Goal: Find specific page/section: Find specific page/section

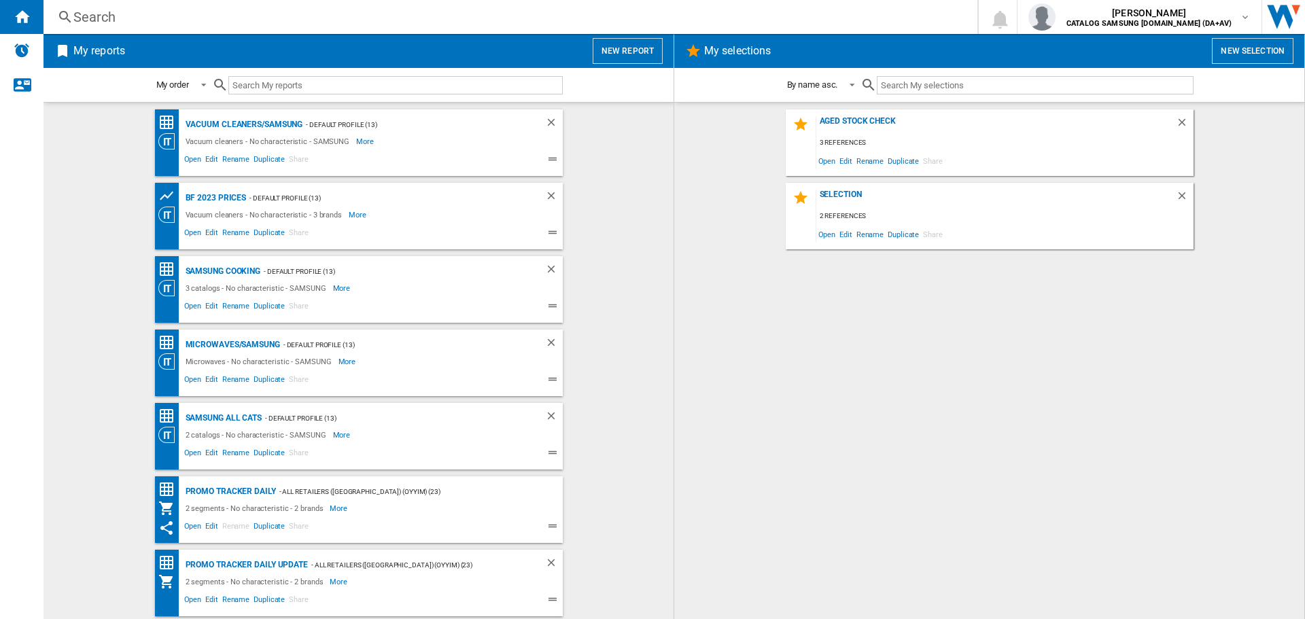
click at [343, 17] on div "Search" at bounding box center [507, 16] width 869 height 19
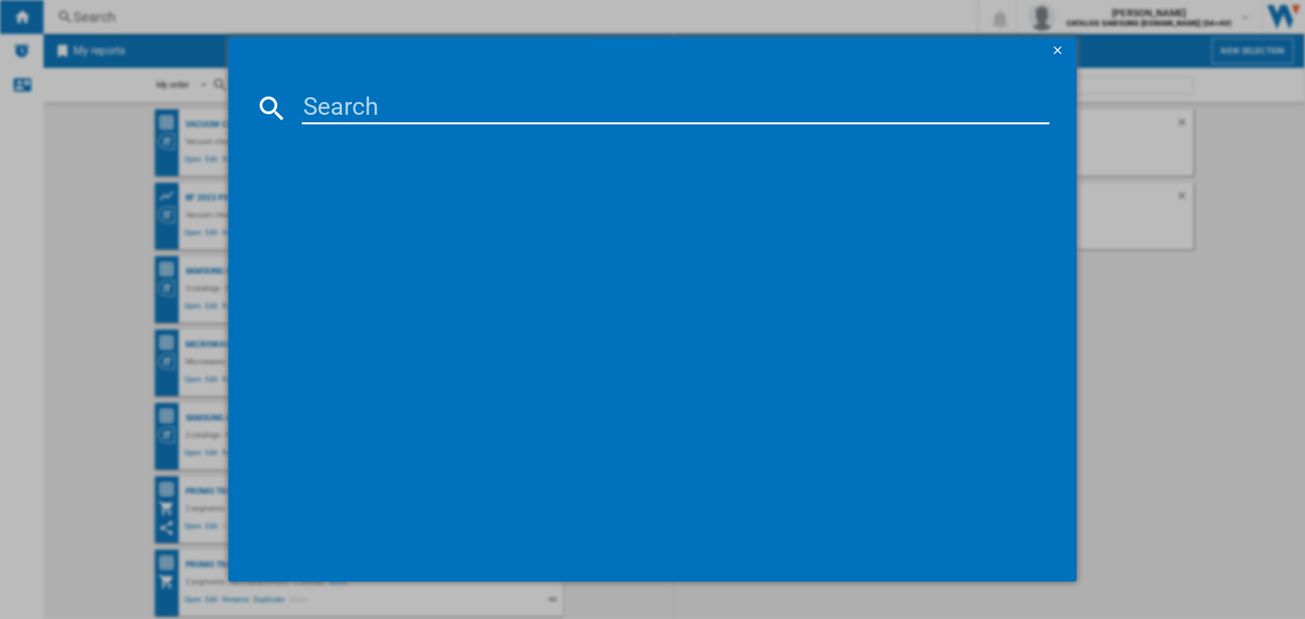
click at [374, 107] on input at bounding box center [676, 108] width 748 height 33
paste input "NK36C7070WS/UR"
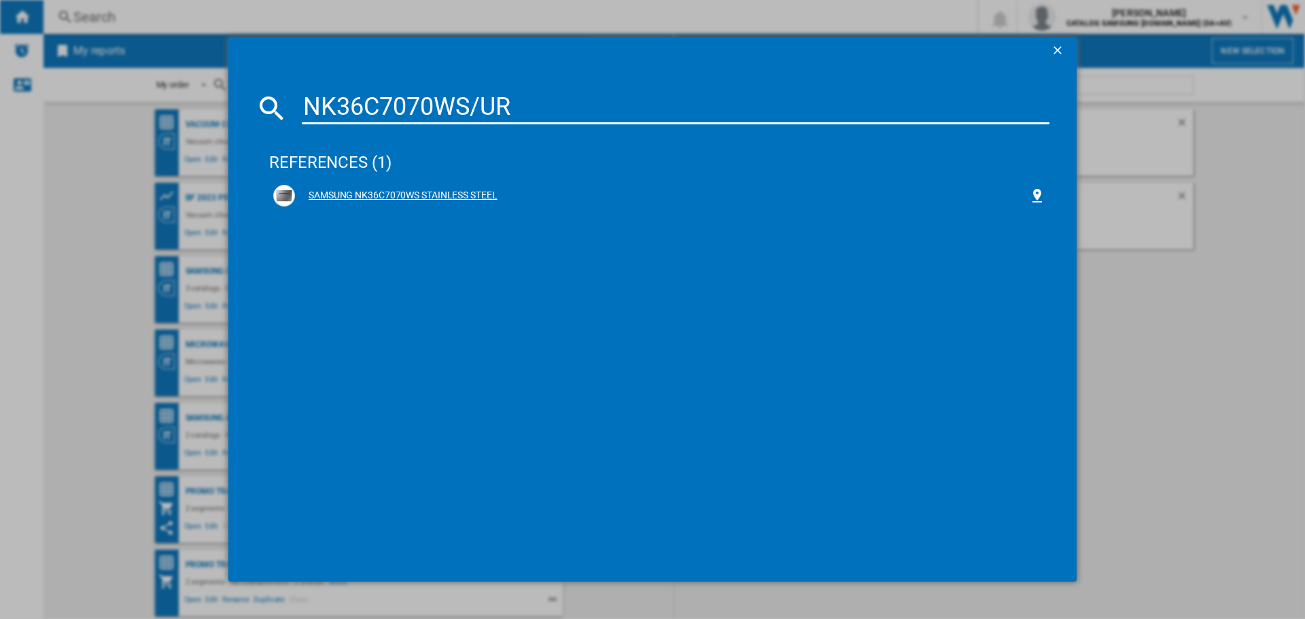
type input "NK36C7070WS/UR"
click at [421, 200] on div "SAMSUNG NK36C7070WS STAINLESS STEEL" at bounding box center [662, 196] width 734 height 14
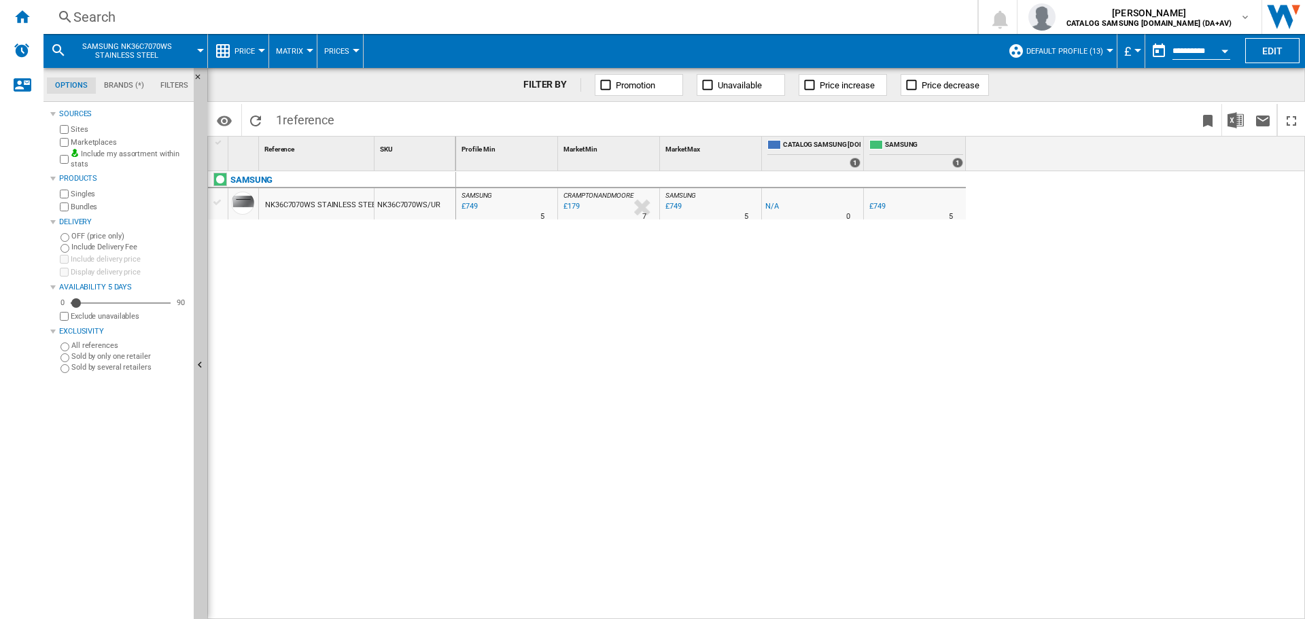
click at [569, 207] on div "£179" at bounding box center [570, 207] width 18 height 14
click at [292, 20] on div "Search" at bounding box center [507, 16] width 869 height 19
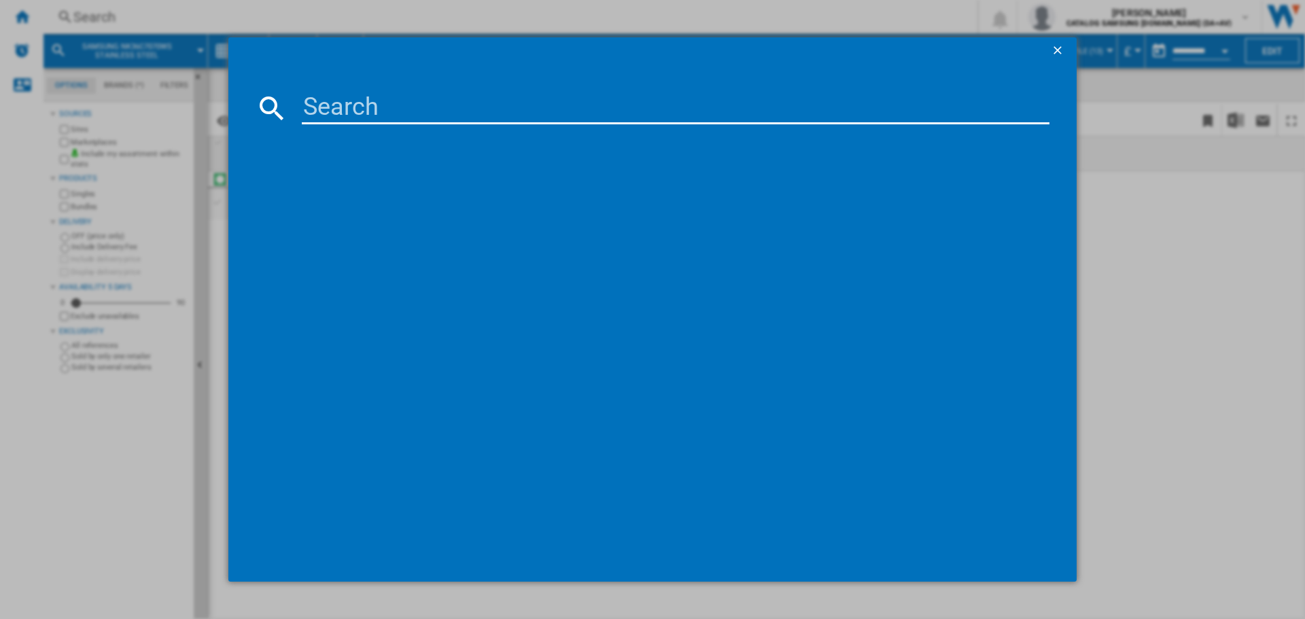
click at [350, 108] on input at bounding box center [676, 108] width 748 height 33
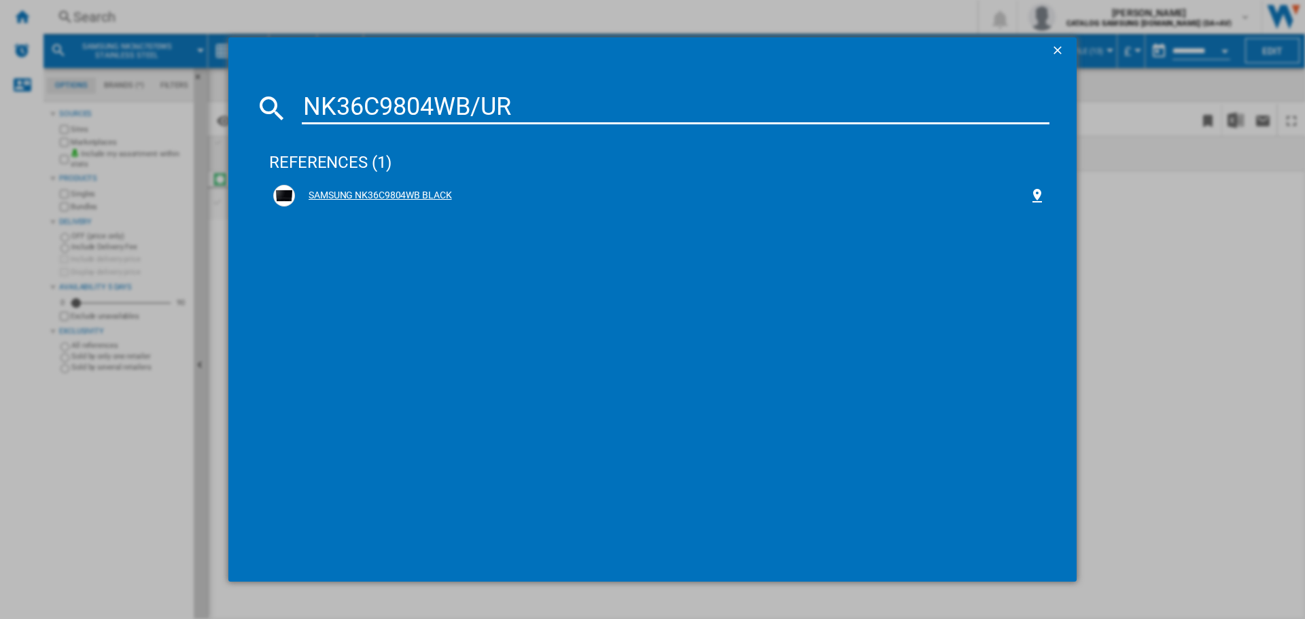
type input "NK36C9804WB/UR"
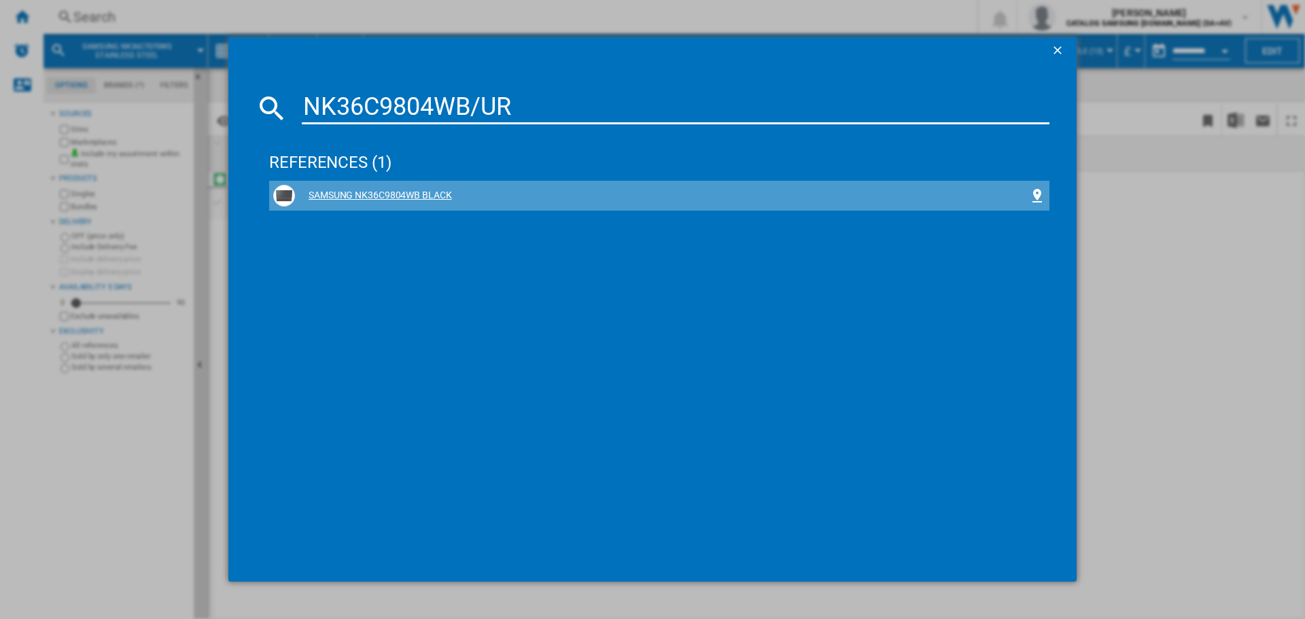
click at [399, 191] on div "SAMSUNG NK36C9804WB BLACK" at bounding box center [662, 196] width 734 height 14
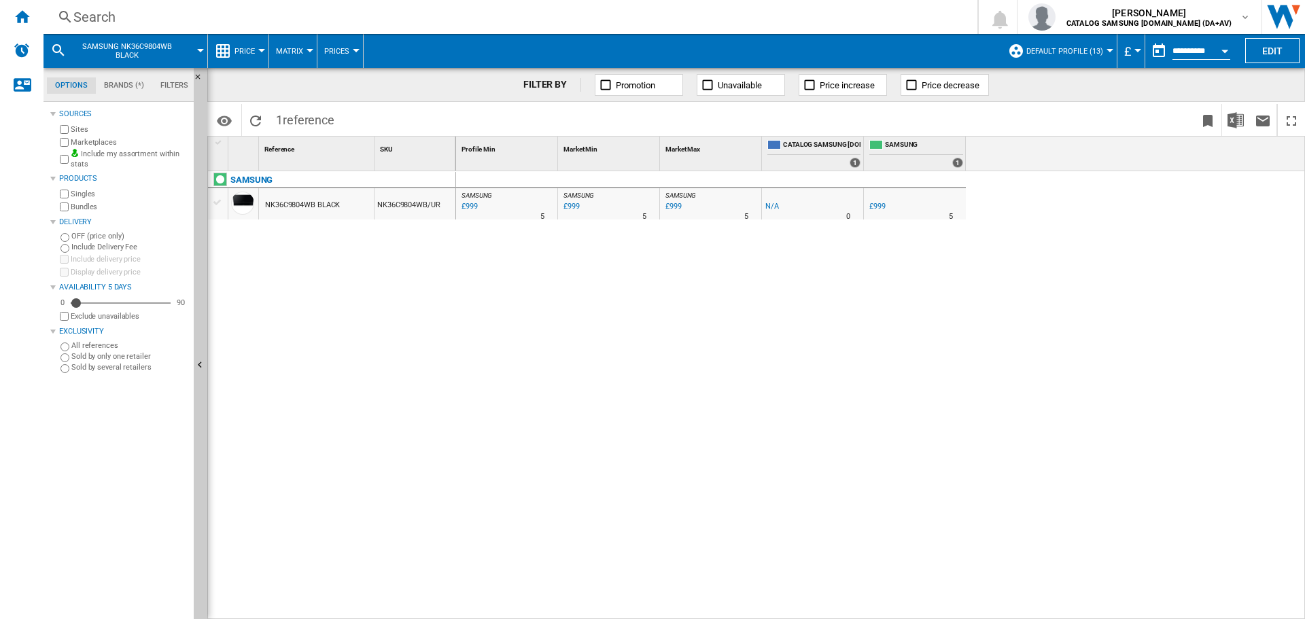
click at [159, 18] on div "Search" at bounding box center [507, 16] width 869 height 19
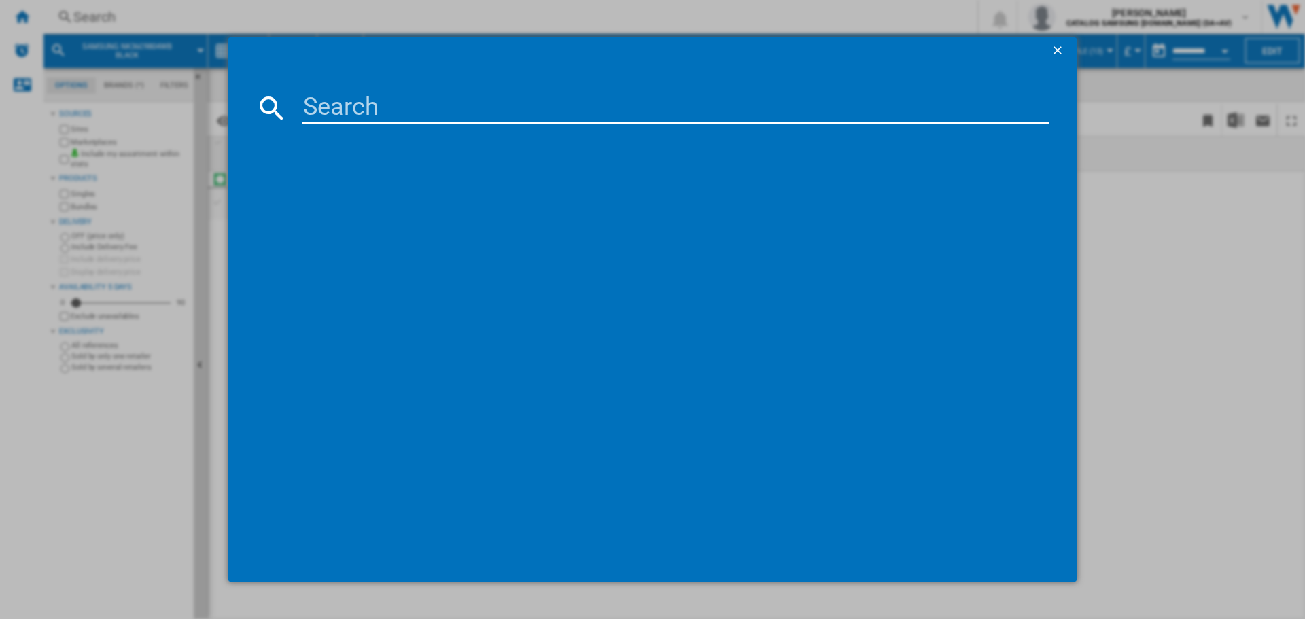
click at [383, 113] on input at bounding box center [676, 108] width 748 height 33
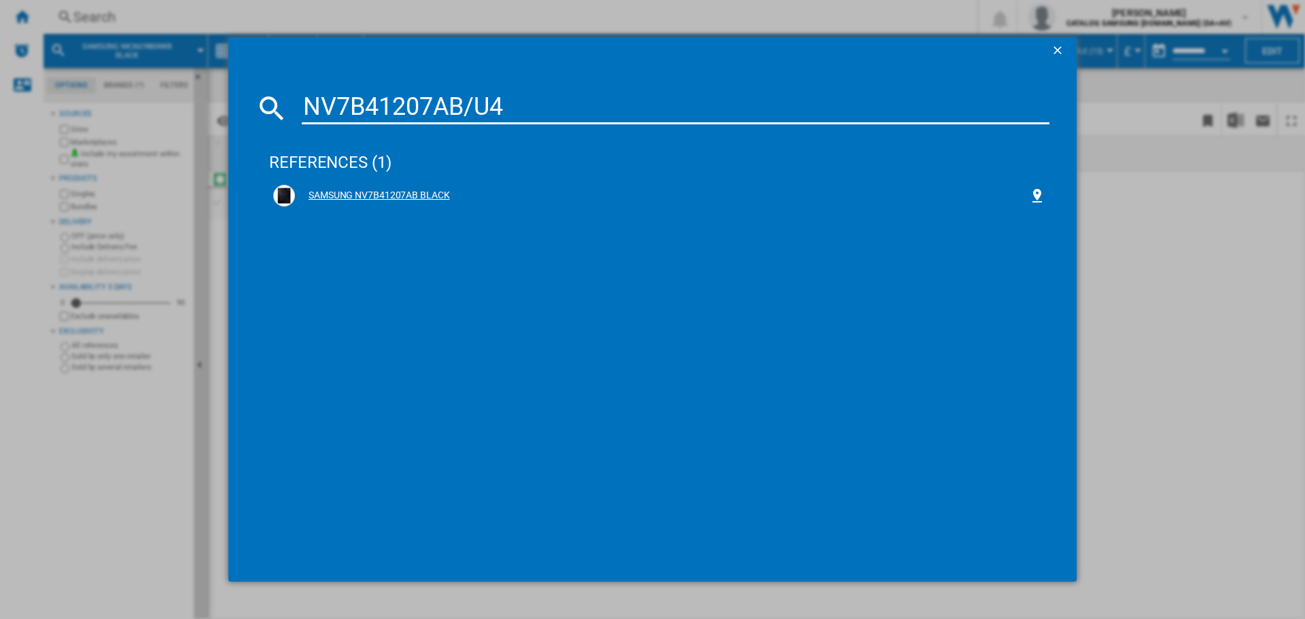
type input "NV7B41207AB/U4"
click at [337, 188] on div "SAMSUNG NV7B41207AB BLACK" at bounding box center [659, 196] width 772 height 22
click at [357, 197] on div "SAMSUNG NV7B41207AB BLACK" at bounding box center [662, 196] width 734 height 14
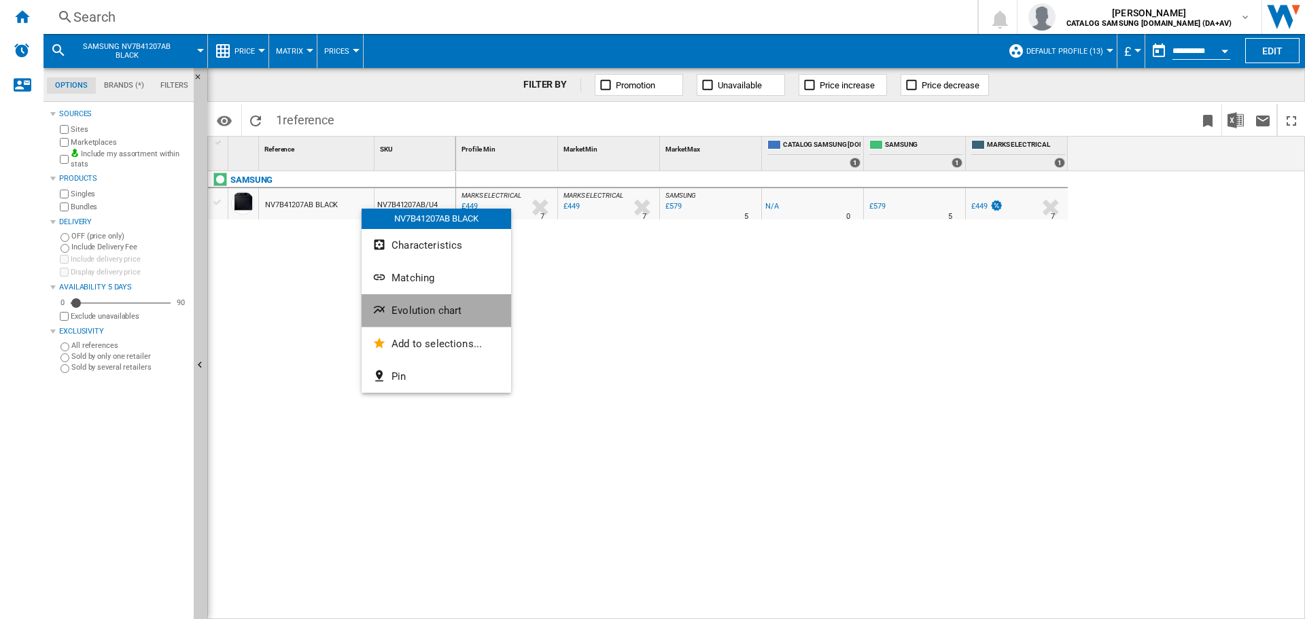
click at [434, 312] on span "Evolution chart" at bounding box center [426, 310] width 70 height 12
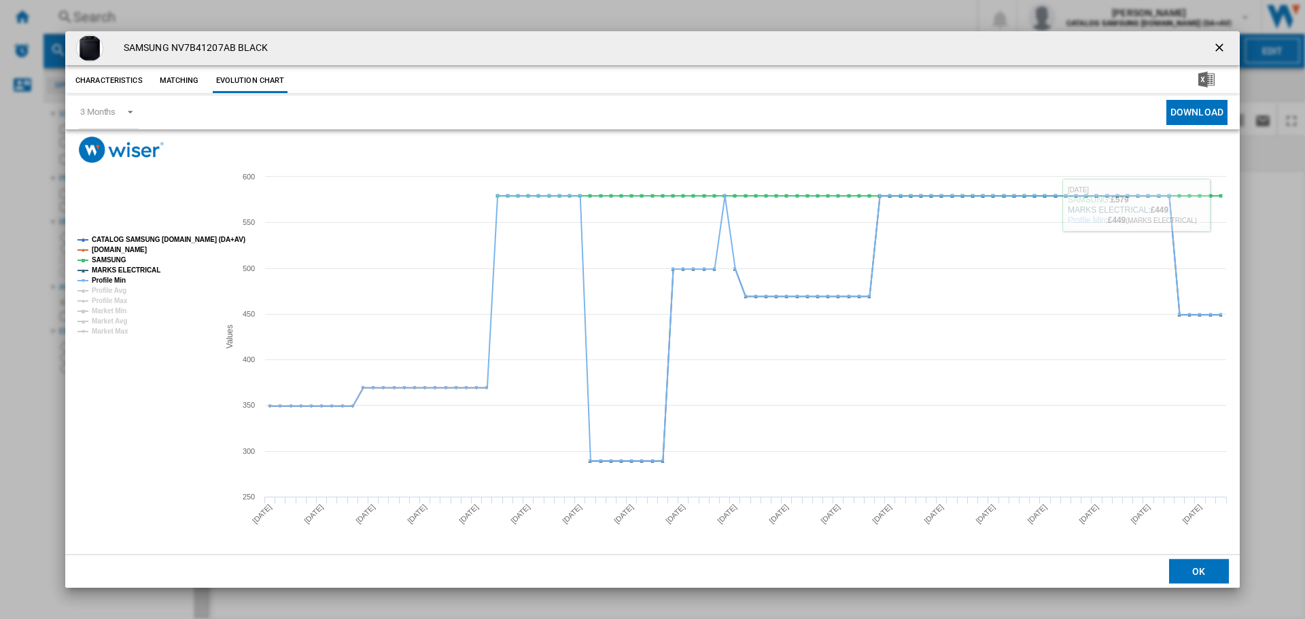
click at [1224, 43] on ng-md-icon "getI18NText('BUTTONS.CLOSE_DIALOG')" at bounding box center [1220, 49] width 16 height 16
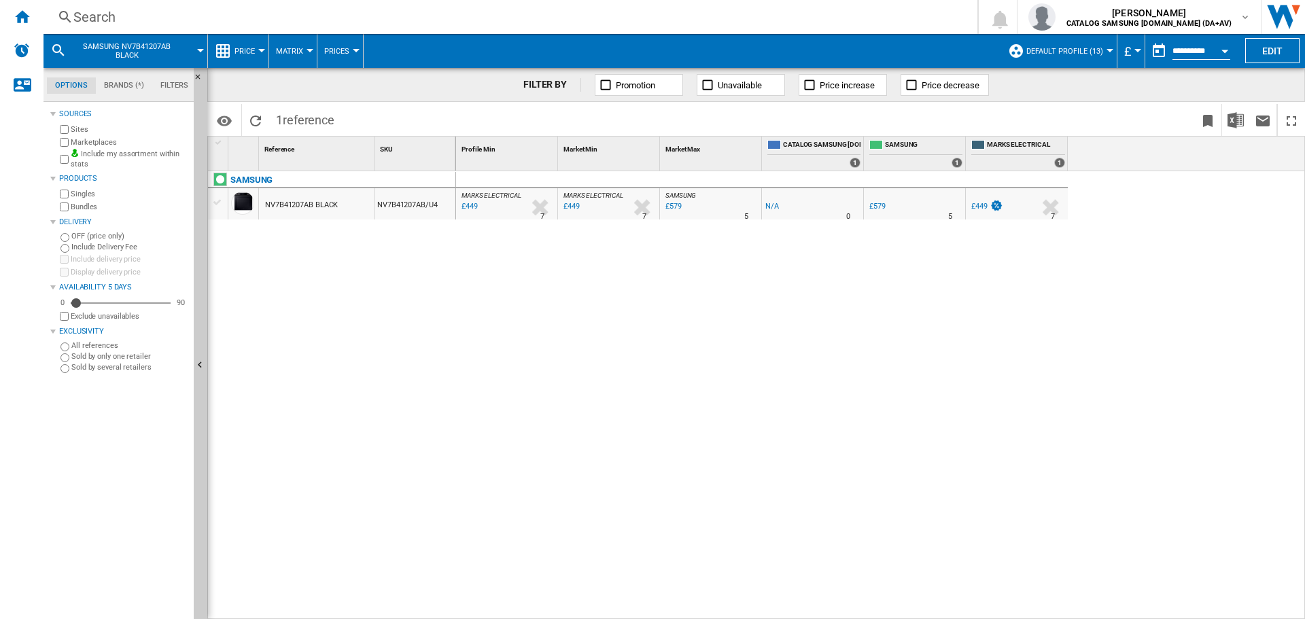
click at [178, 1] on div "Search Search 0 [PERSON_NAME] CATALOG SAMSUNG [DOMAIN_NAME] (DA+AV) CATALOG SAM…" at bounding box center [673, 17] width 1261 height 34
click at [164, 14] on div "Search" at bounding box center [507, 16] width 869 height 19
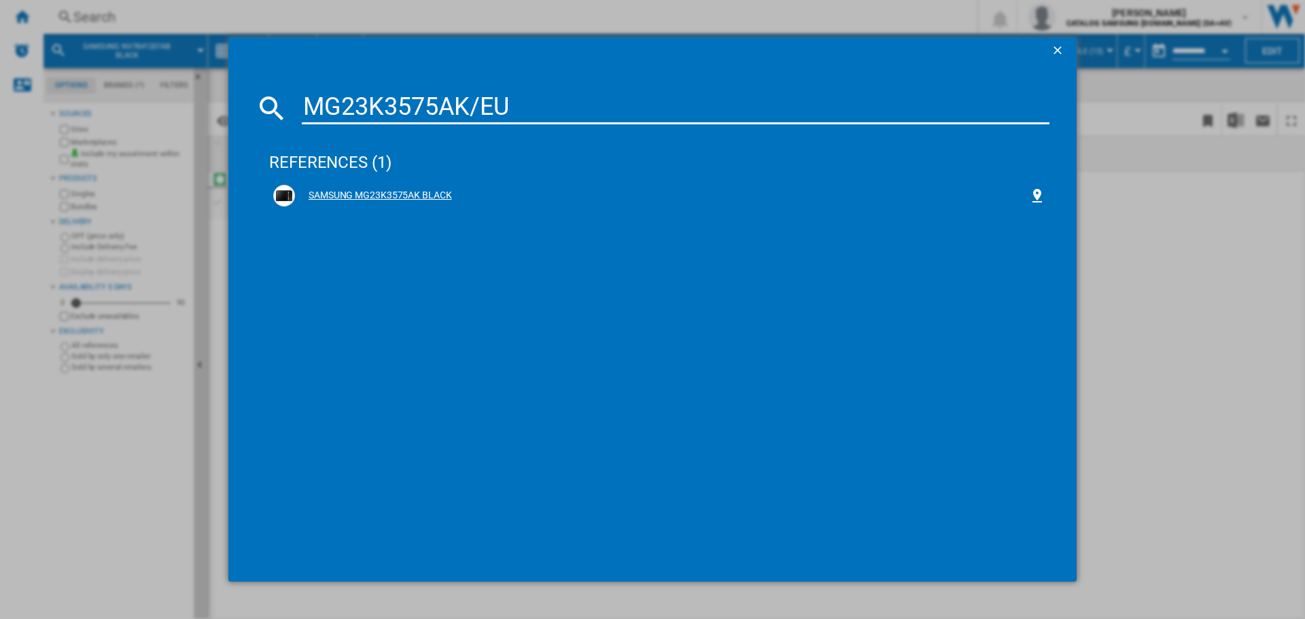
type input "MG23K3575AK/EU"
click at [392, 204] on div "SAMSUNG MG23K3575AK BLACK" at bounding box center [659, 196] width 772 height 22
click at [405, 192] on div "SAMSUNG MG23K3575AK BLACK" at bounding box center [662, 196] width 734 height 14
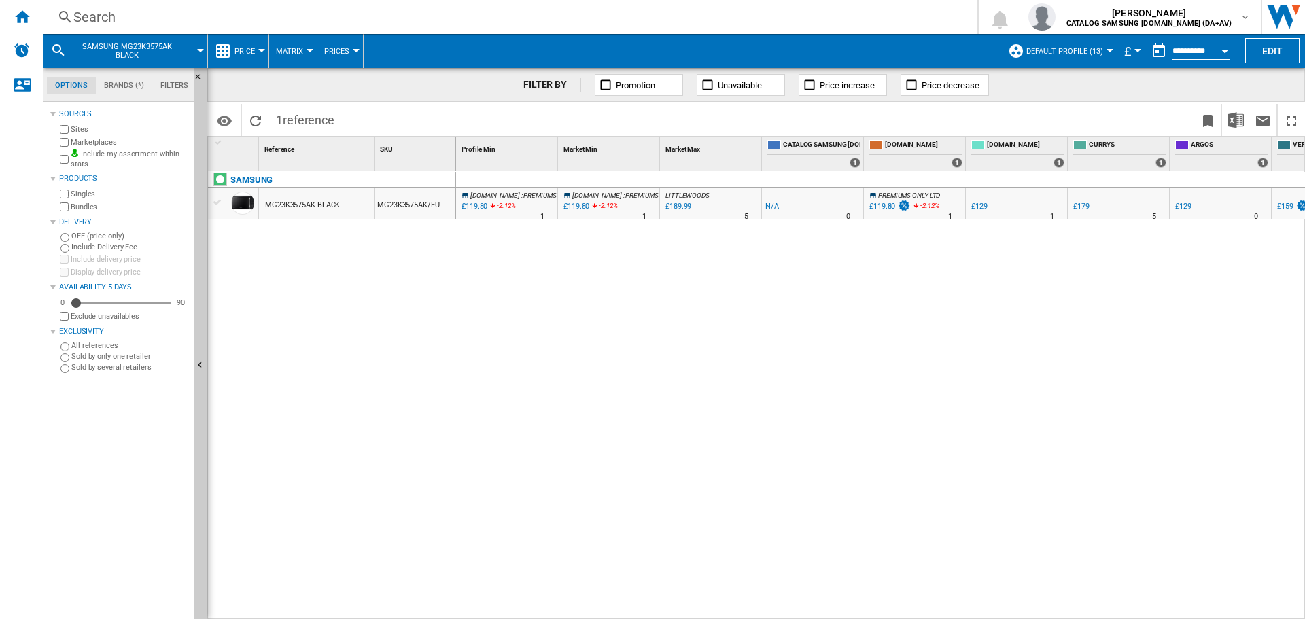
click at [468, 206] on div "£119.80" at bounding box center [473, 207] width 28 height 14
